Goal: Task Accomplishment & Management: Manage account settings

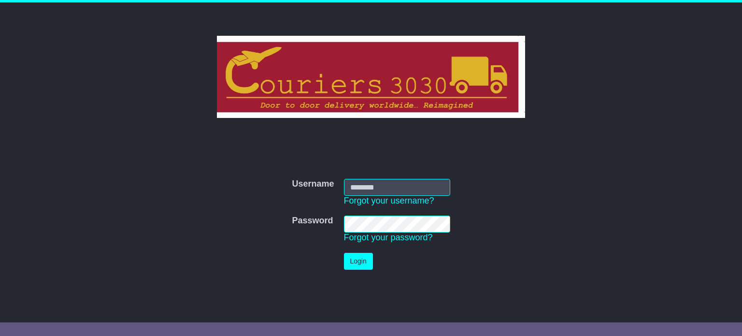
drag, startPoint x: 343, startPoint y: 183, endPoint x: 367, endPoint y: 180, distance: 24.4
click at [367, 180] on td "Username Forgot your username?" at bounding box center [397, 192] width 116 height 37
click at [367, 180] on input "Username" at bounding box center [397, 187] width 106 height 17
type input "********"
click at [361, 261] on button "Login" at bounding box center [358, 261] width 29 height 17
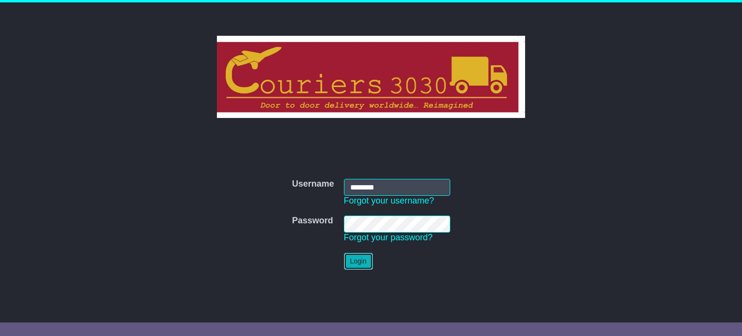
click at [361, 261] on button "Login" at bounding box center [358, 261] width 29 height 17
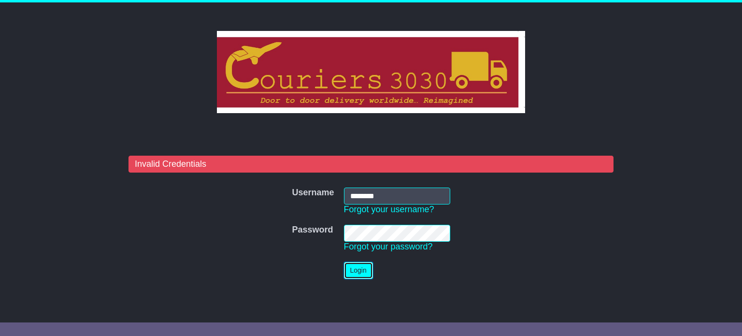
click at [363, 272] on button "Login" at bounding box center [358, 270] width 29 height 17
click at [361, 264] on button "Login" at bounding box center [358, 270] width 29 height 17
click at [361, 265] on button "Login" at bounding box center [358, 270] width 29 height 17
click at [373, 266] on button "Login" at bounding box center [358, 270] width 29 height 17
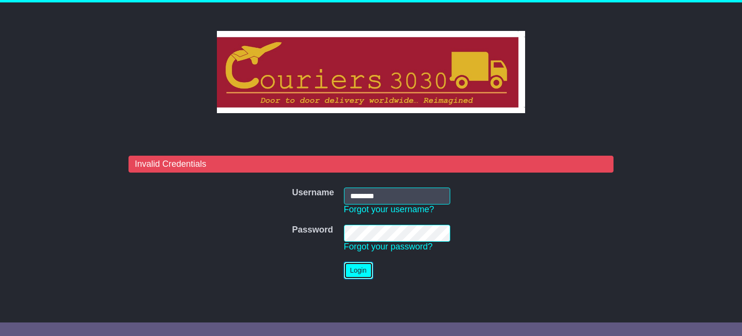
click at [373, 266] on button "Login" at bounding box center [358, 270] width 29 height 17
click at [264, 218] on form "Invalid Credentials Username Username ******** Forgot your username? Password P…" at bounding box center [371, 220] width 485 height 128
click at [366, 265] on button "Login" at bounding box center [358, 270] width 29 height 17
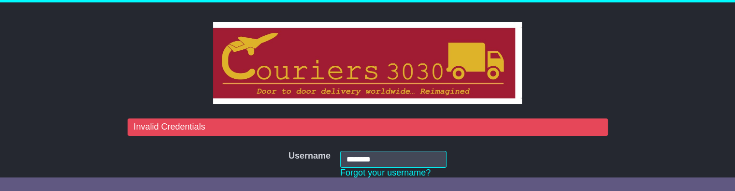
click at [105, 127] on div "Invalid Credentials Username Username ******** Forgot your username? Password P…" at bounding box center [367, 126] width 735 height 249
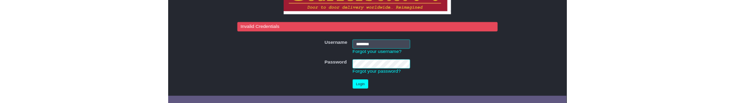
scroll to position [79, 0]
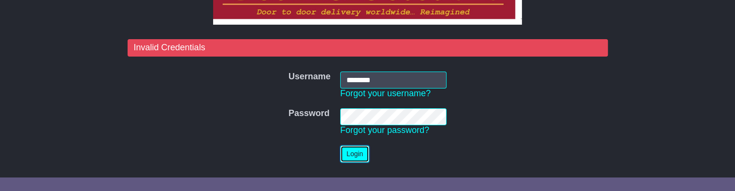
click at [348, 150] on button "Login" at bounding box center [354, 153] width 29 height 17
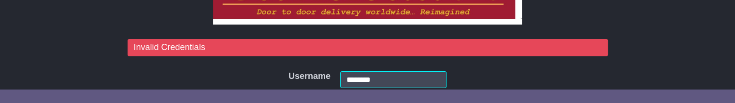
click at [253, 69] on form "Invalid Credentials Username Username ******** Forgot your username? Password P…" at bounding box center [368, 103] width 480 height 128
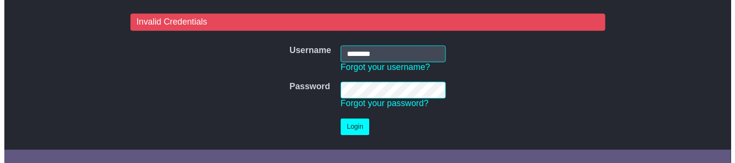
scroll to position [107, 0]
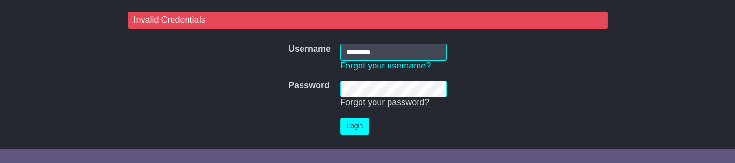
click at [402, 102] on link "Forgot your password?" at bounding box center [384, 103] width 89 height 10
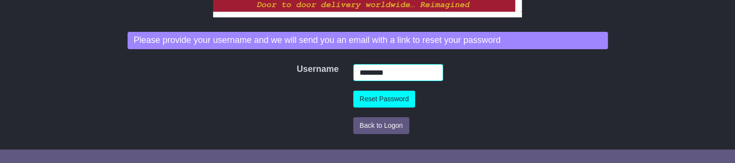
scroll to position [86, 0]
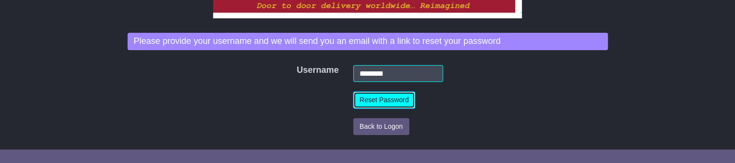
click at [394, 105] on button "Reset Password" at bounding box center [384, 100] width 62 height 17
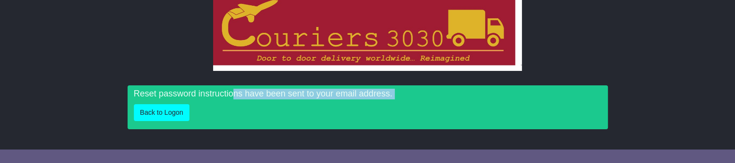
drag, startPoint x: 230, startPoint y: 87, endPoint x: 435, endPoint y: 115, distance: 206.3
click at [435, 115] on div "Reset password instructions have been sent to your email address. Back to Logon" at bounding box center [368, 108] width 480 height 44
click at [435, 115] on p "Back to Logon" at bounding box center [368, 112] width 468 height 17
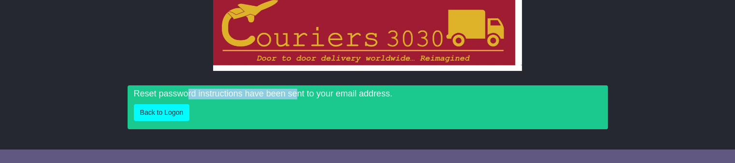
drag, startPoint x: 186, startPoint y: 88, endPoint x: 298, endPoint y: 89, distance: 112.6
click at [298, 89] on div "Reset password instructions have been sent to your email address. Back to Logon" at bounding box center [368, 108] width 480 height 44
click at [298, 89] on p "Reset password instructions have been sent to your email address." at bounding box center [368, 94] width 468 height 11
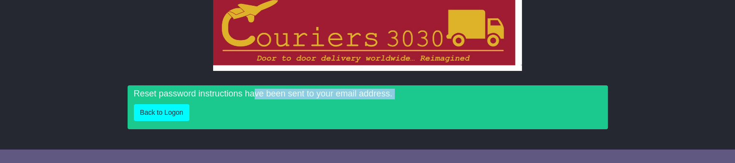
drag, startPoint x: 253, startPoint y: 97, endPoint x: 387, endPoint y: 101, distance: 133.4
click at [387, 101] on div "Reset password instructions have been sent to your email address. Back to Logon" at bounding box center [368, 108] width 480 height 44
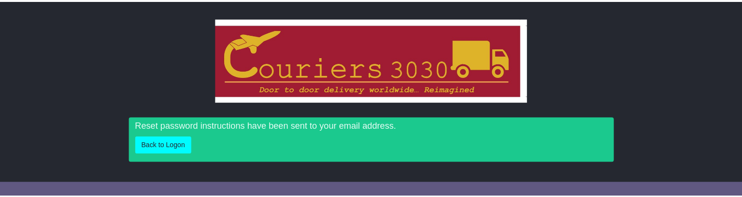
scroll to position [0, 0]
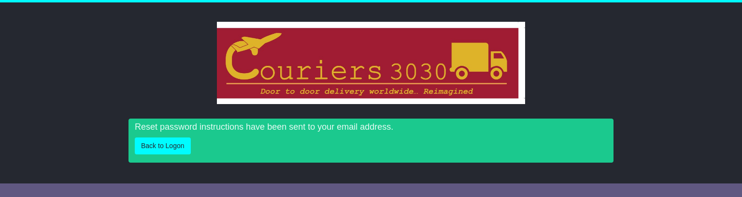
click at [112, 73] on div "Invalid Credentials Username Username ******** Forgot your username? Password P…" at bounding box center [371, 89] width 742 height 175
